Goal: Information Seeking & Learning: Learn about a topic

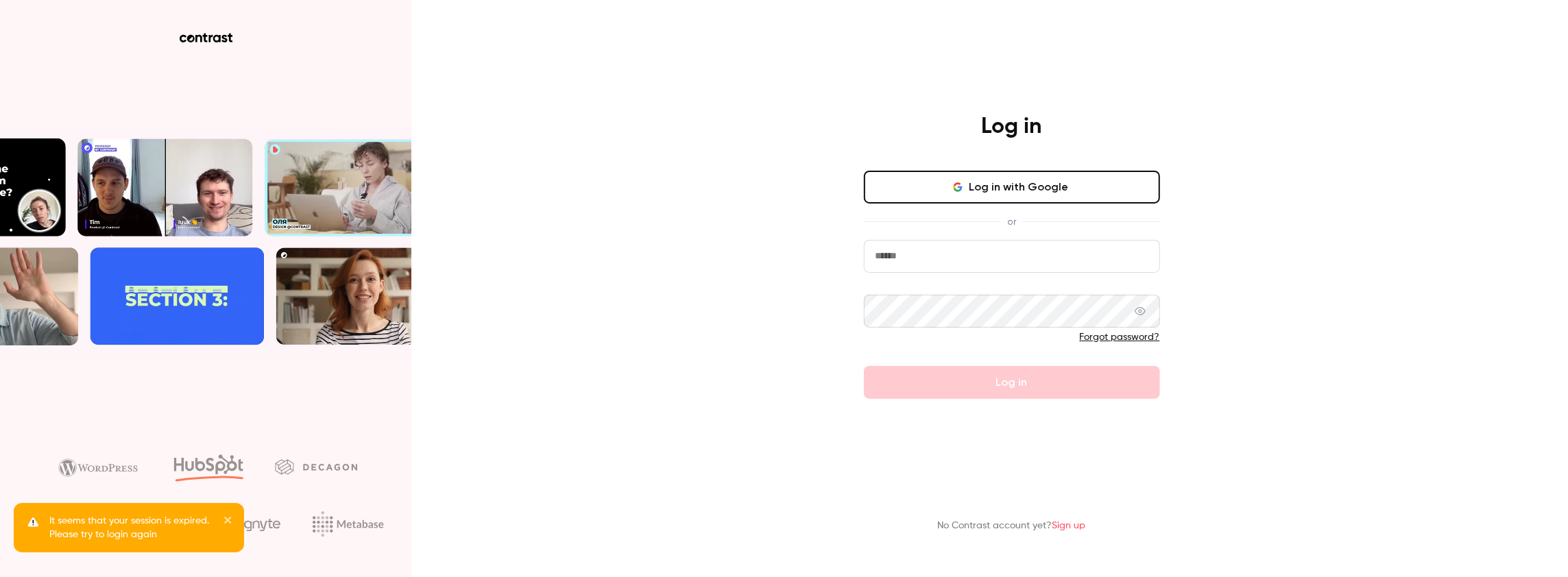
click at [912, 252] on input "email" at bounding box center [1012, 256] width 296 height 33
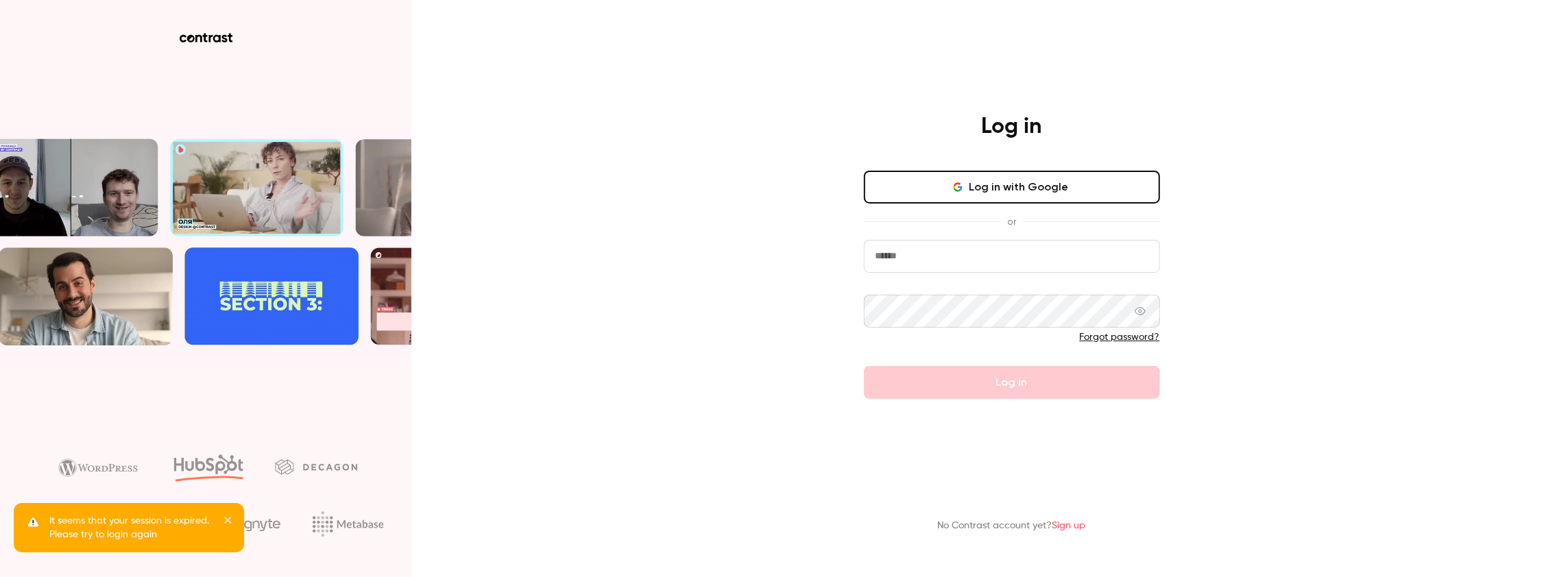
type input "**********"
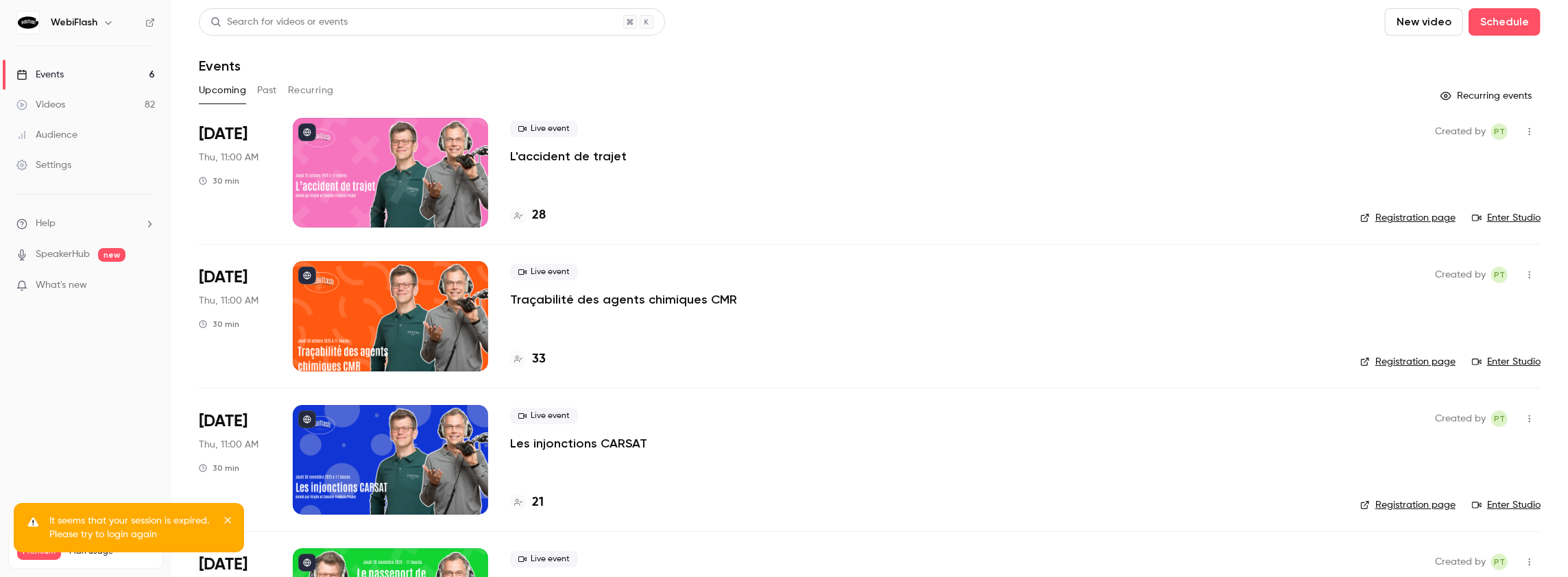
click at [270, 89] on button "Past" at bounding box center [266, 91] width 19 height 22
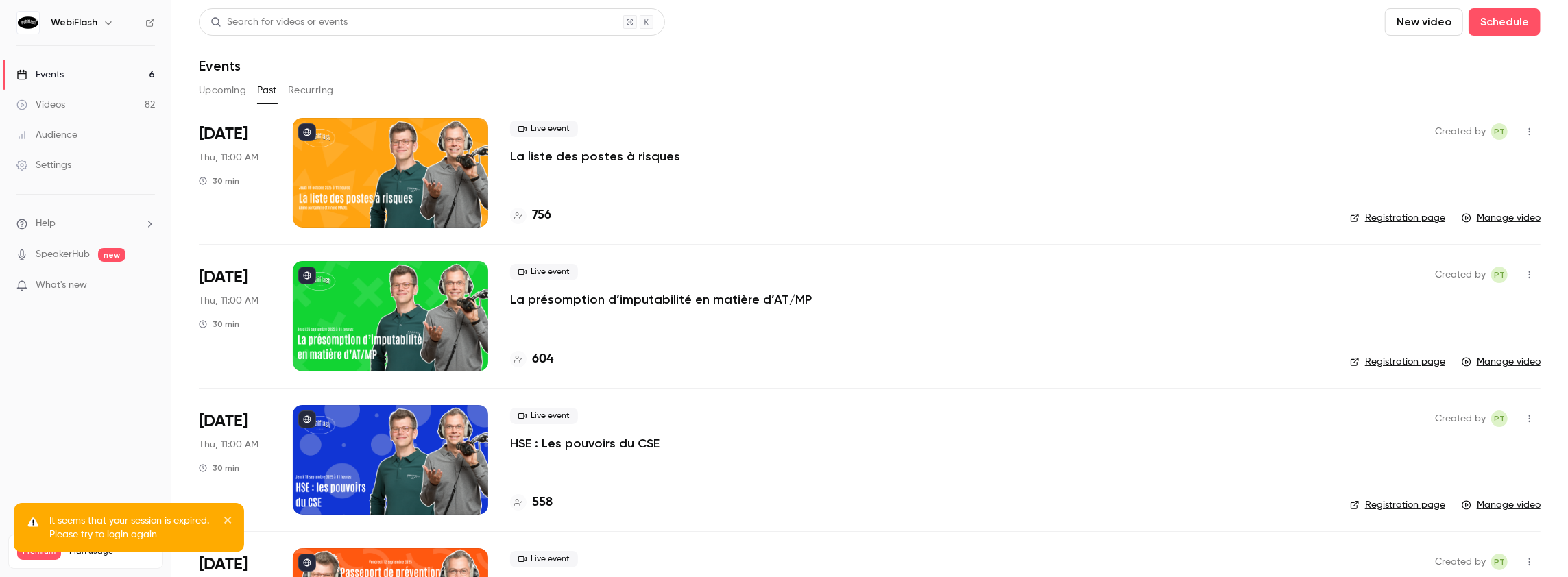
click at [551, 154] on p "La liste des postes à risques" at bounding box center [595, 156] width 170 height 17
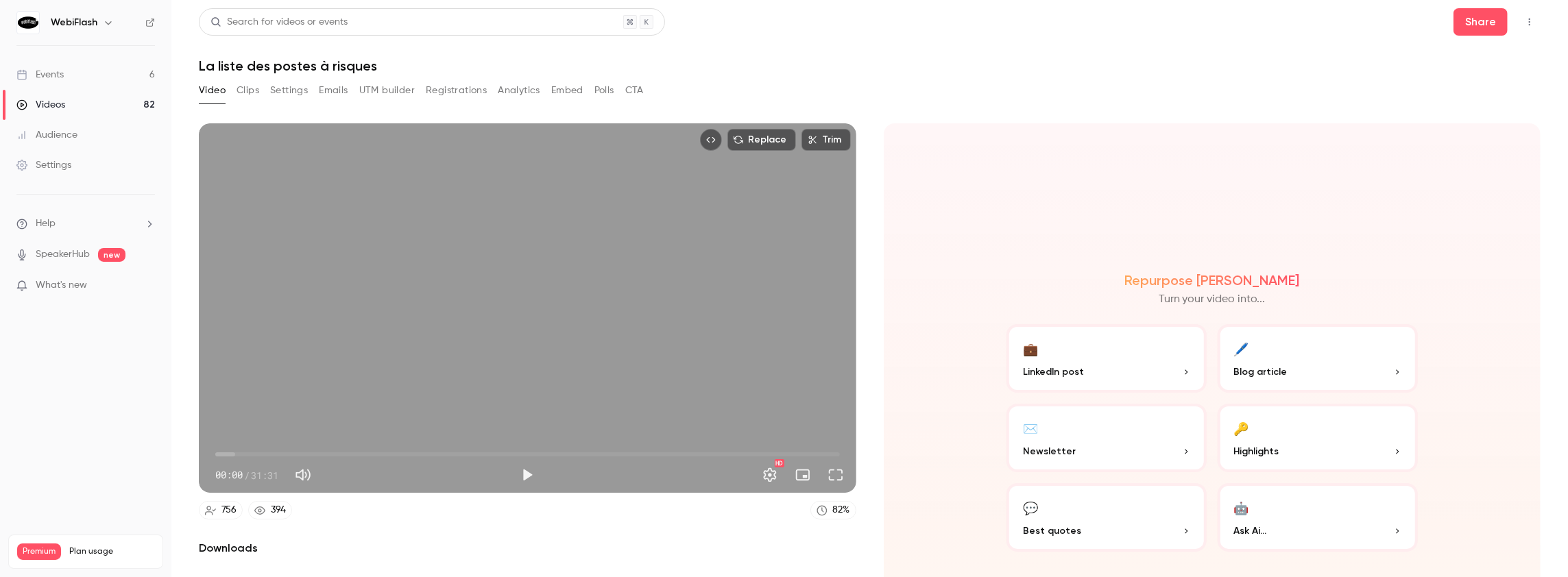
click at [525, 90] on button "Analytics" at bounding box center [519, 91] width 43 height 22
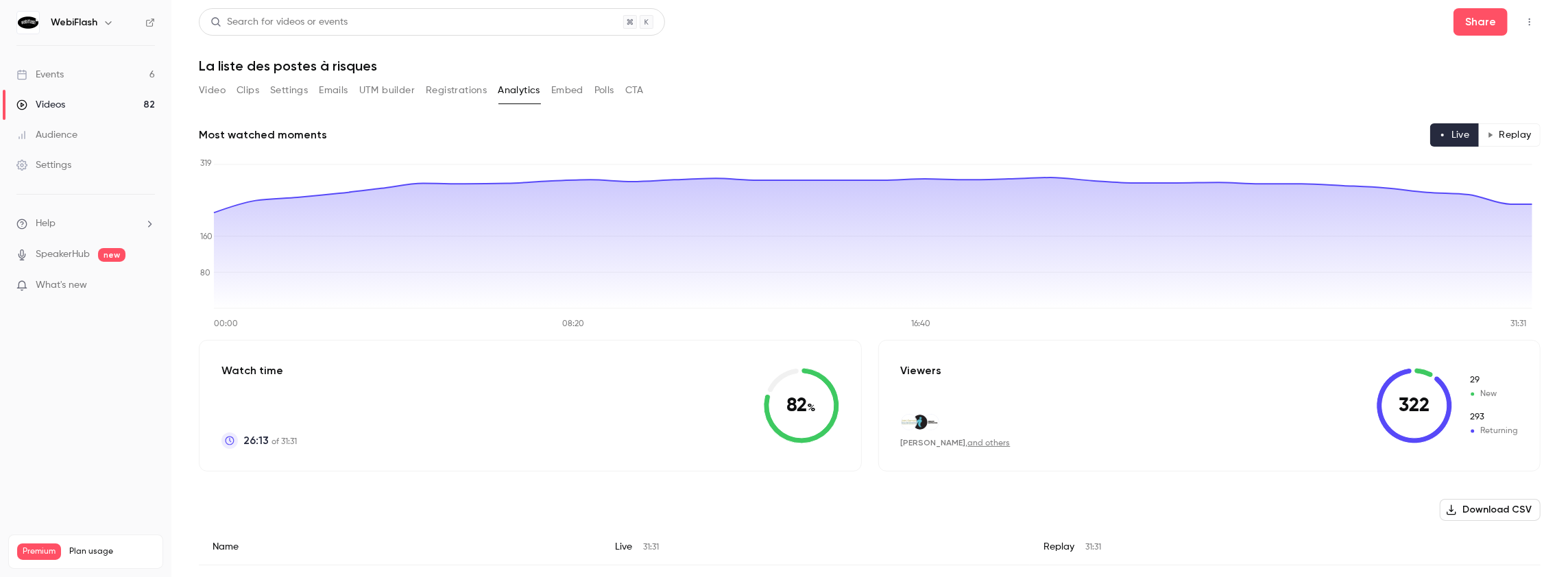
click at [1519, 136] on button "Replay" at bounding box center [1509, 134] width 62 height 23
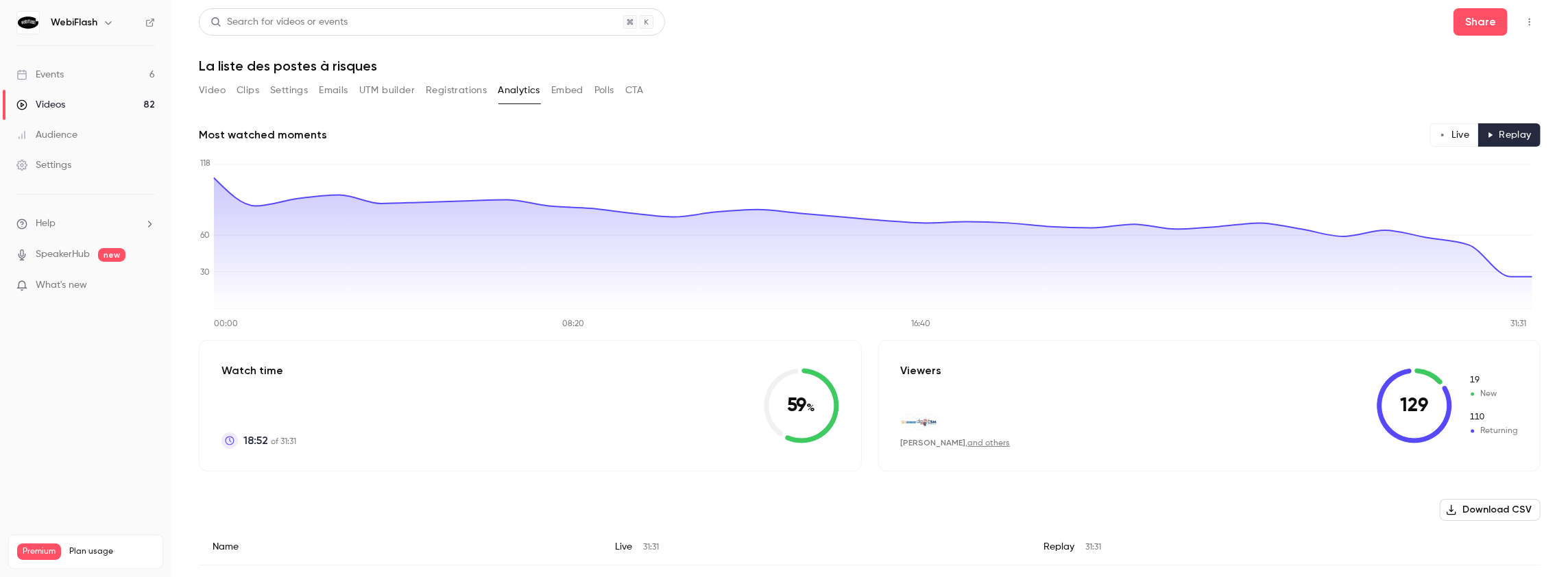
click at [309, 90] on div "Video Clips Settings Emails UTM builder Registrations Analytics Embed Polls CTA" at bounding box center [421, 91] width 445 height 22
click at [294, 89] on button "Settings" at bounding box center [289, 91] width 38 height 22
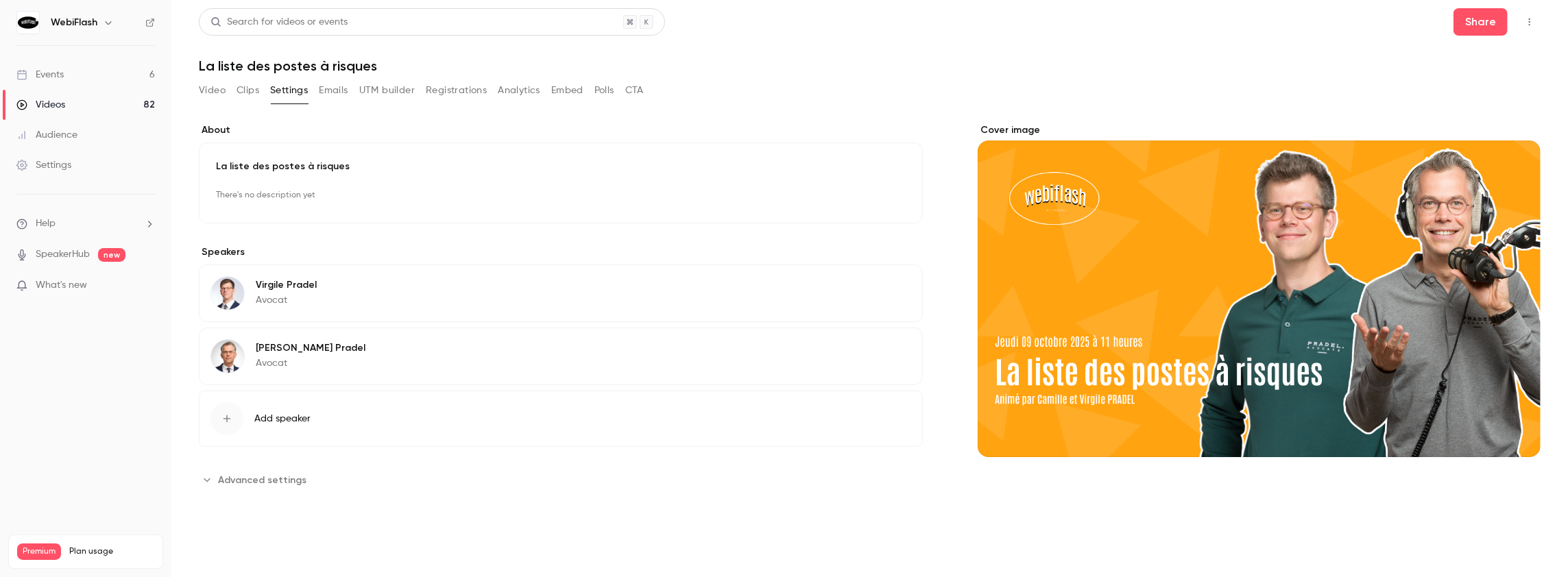
click at [431, 92] on button "Registrations" at bounding box center [456, 91] width 61 height 22
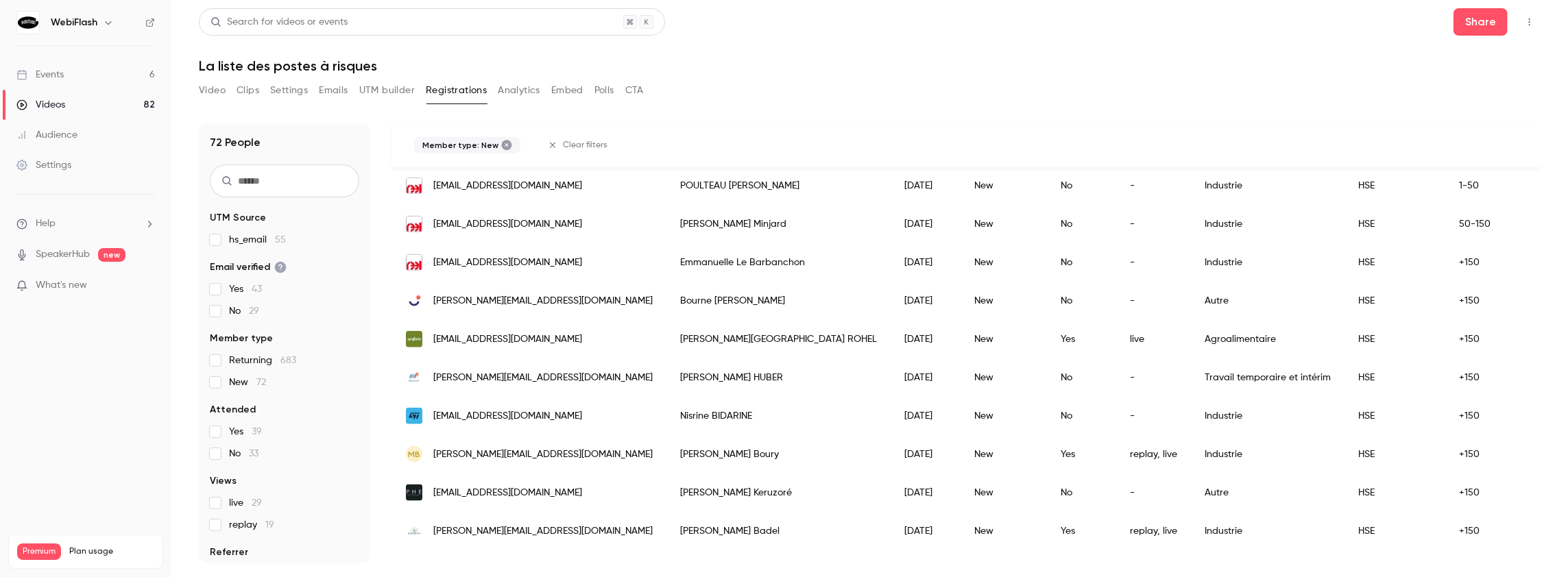
scroll to position [1535, 0]
